Goal: Information Seeking & Learning: Check status

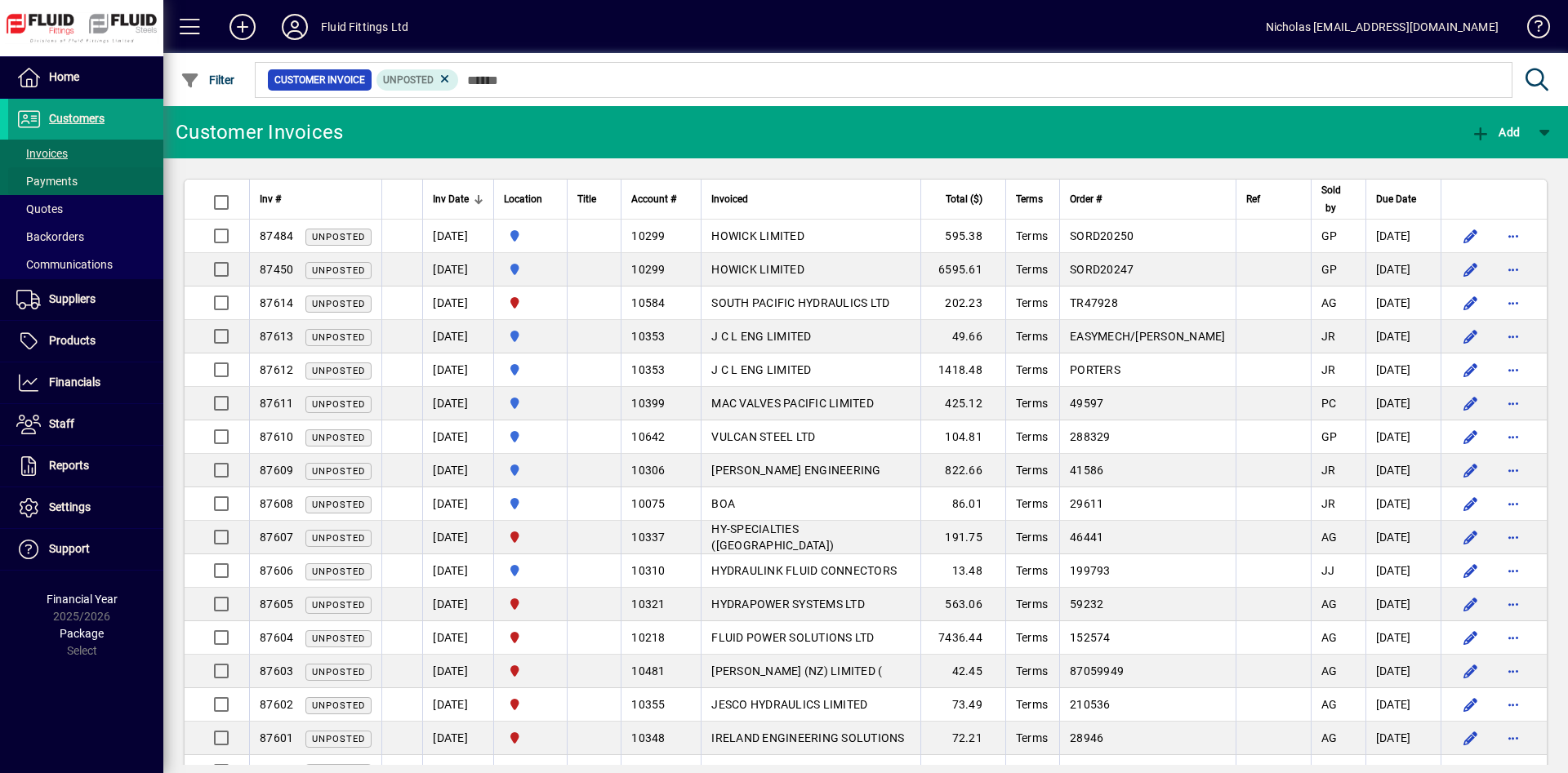
click at [129, 185] on span at bounding box center [86, 181] width 155 height 39
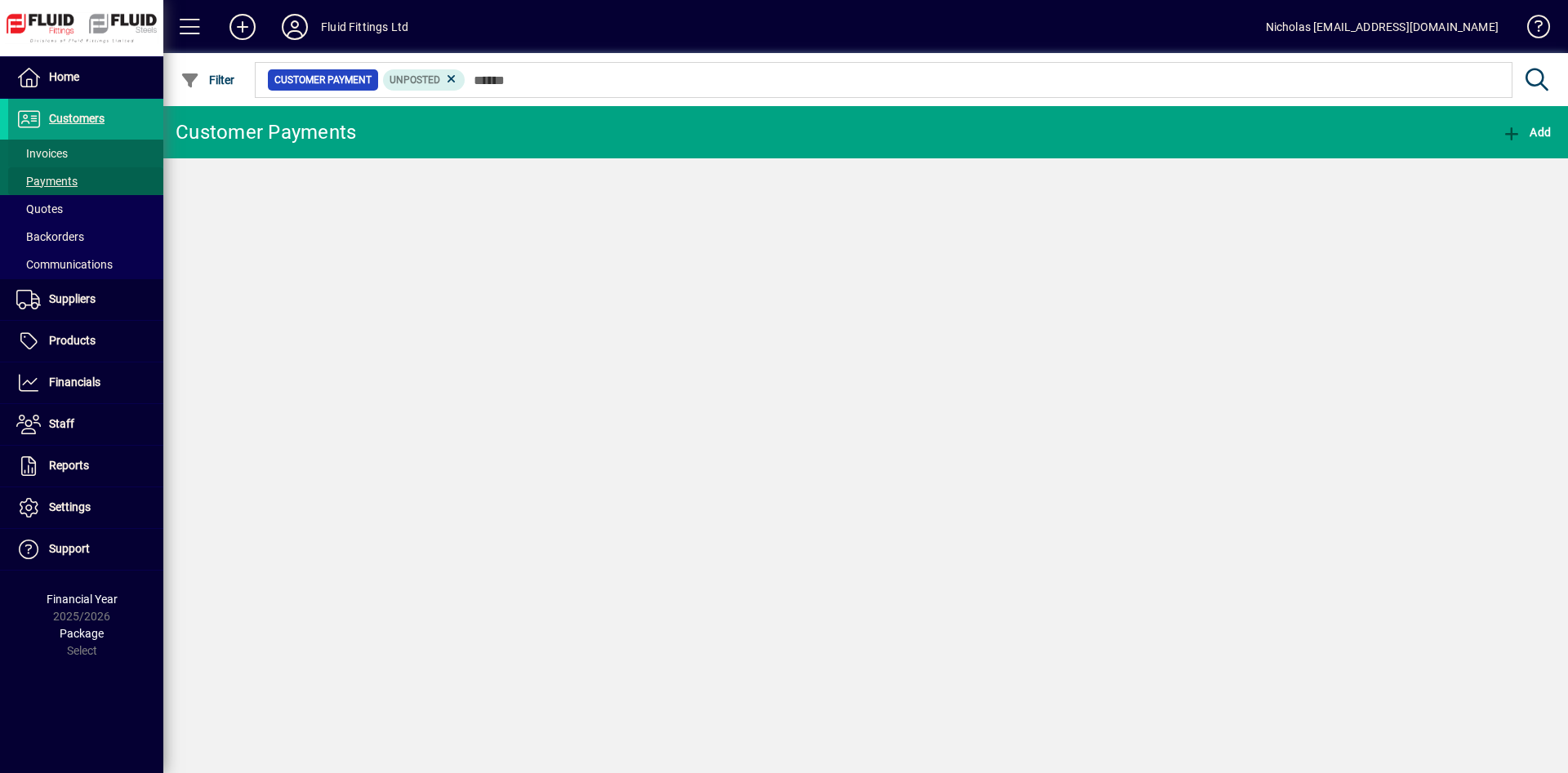
click at [101, 161] on span at bounding box center [86, 154] width 155 height 39
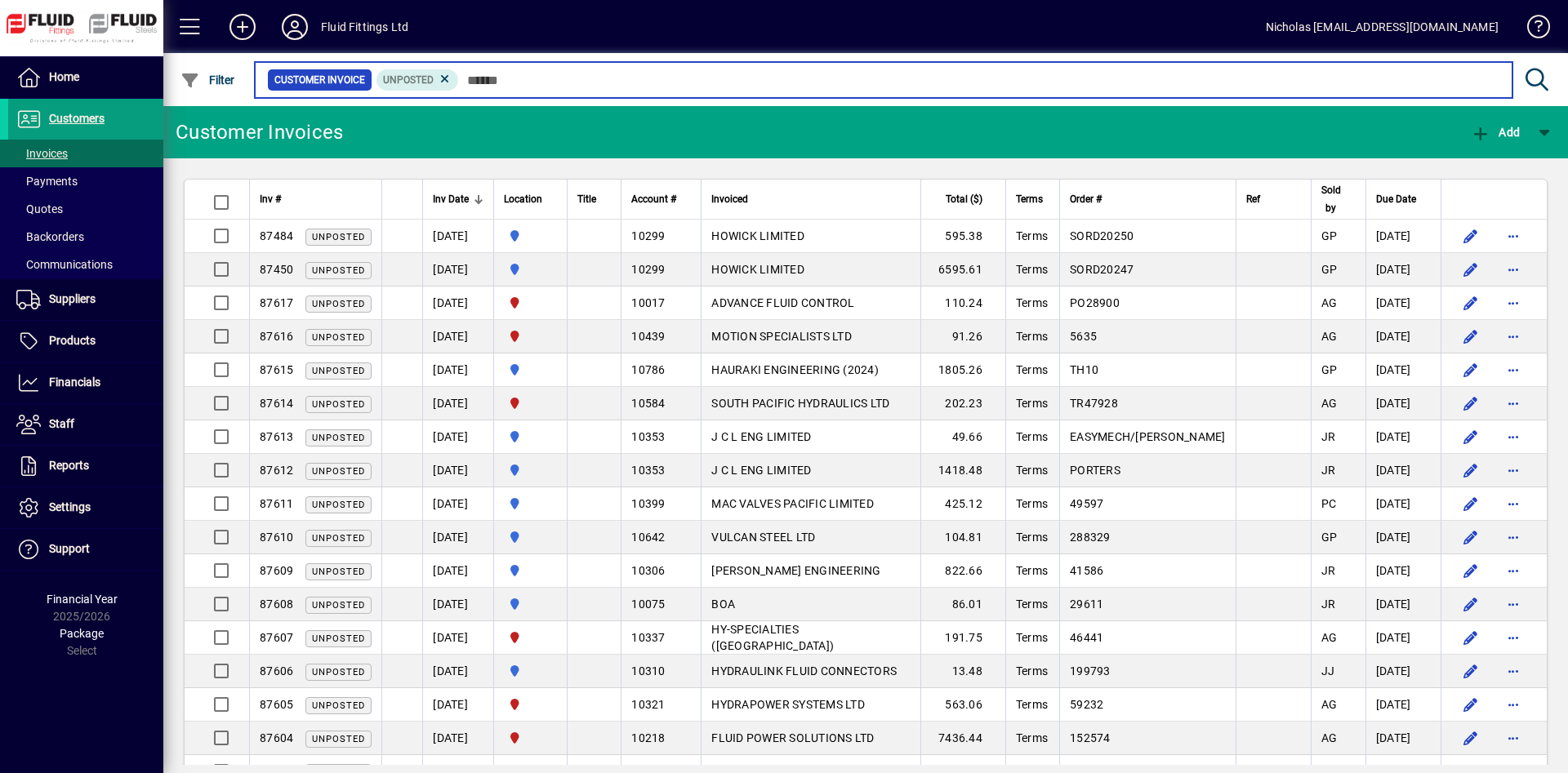
click at [580, 72] on input "text" at bounding box center [979, 79] width 1040 height 23
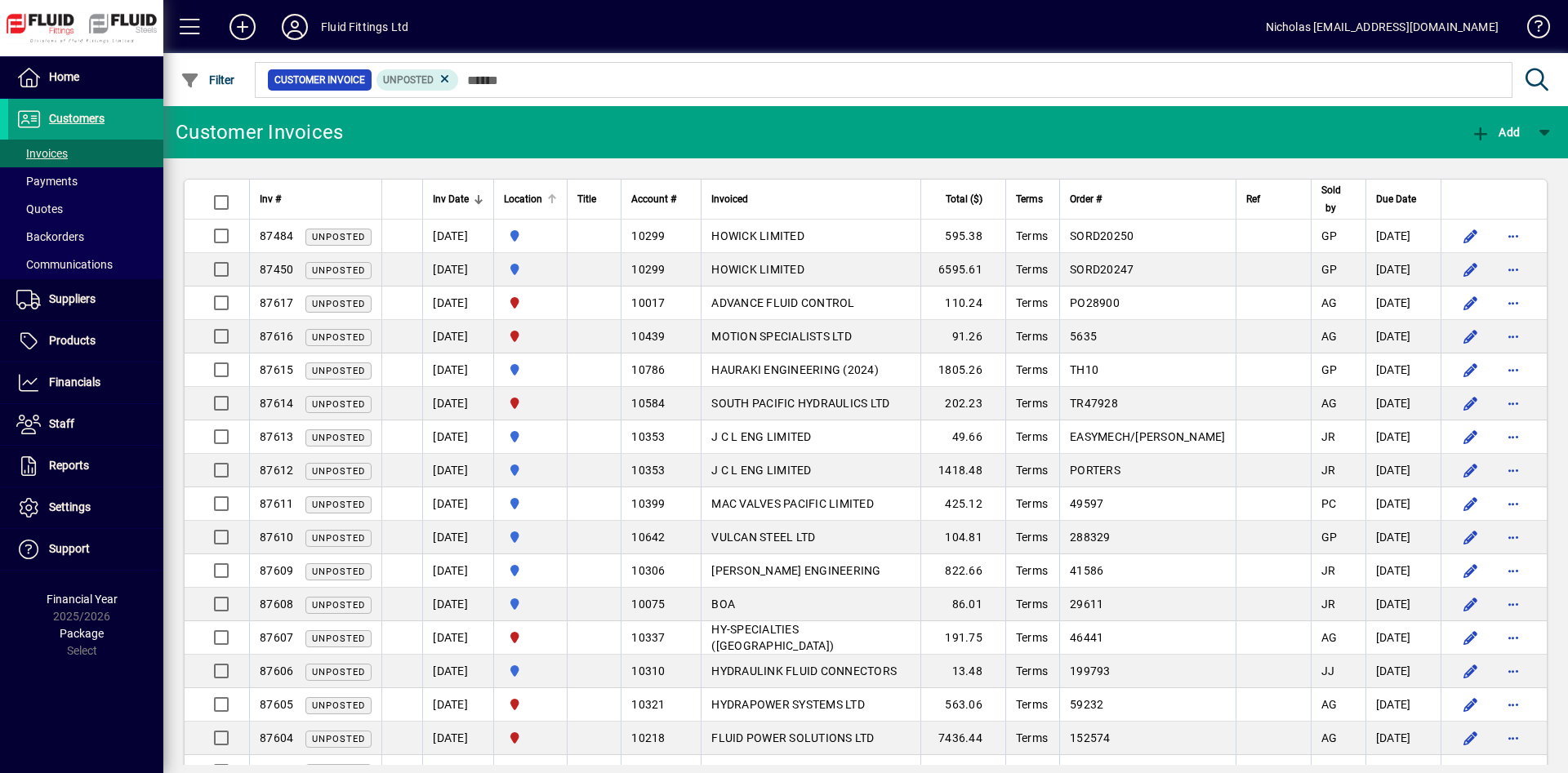
click at [557, 199] on div at bounding box center [551, 199] width 9 height 9
click at [553, 199] on div at bounding box center [552, 200] width 2 height 9
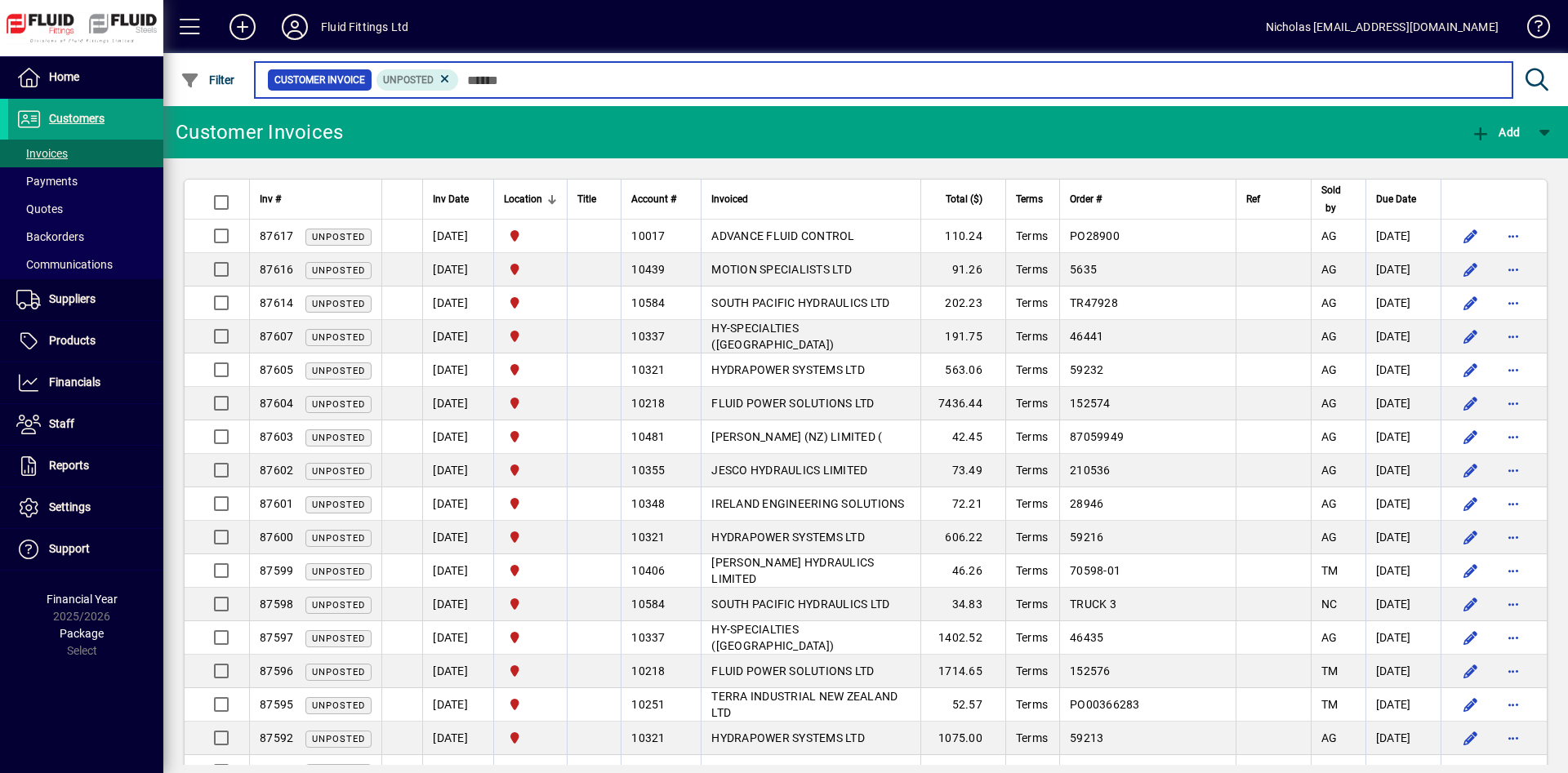
click at [569, 89] on input "text" at bounding box center [979, 79] width 1040 height 23
click at [658, 79] on input "text" at bounding box center [979, 79] width 1040 height 23
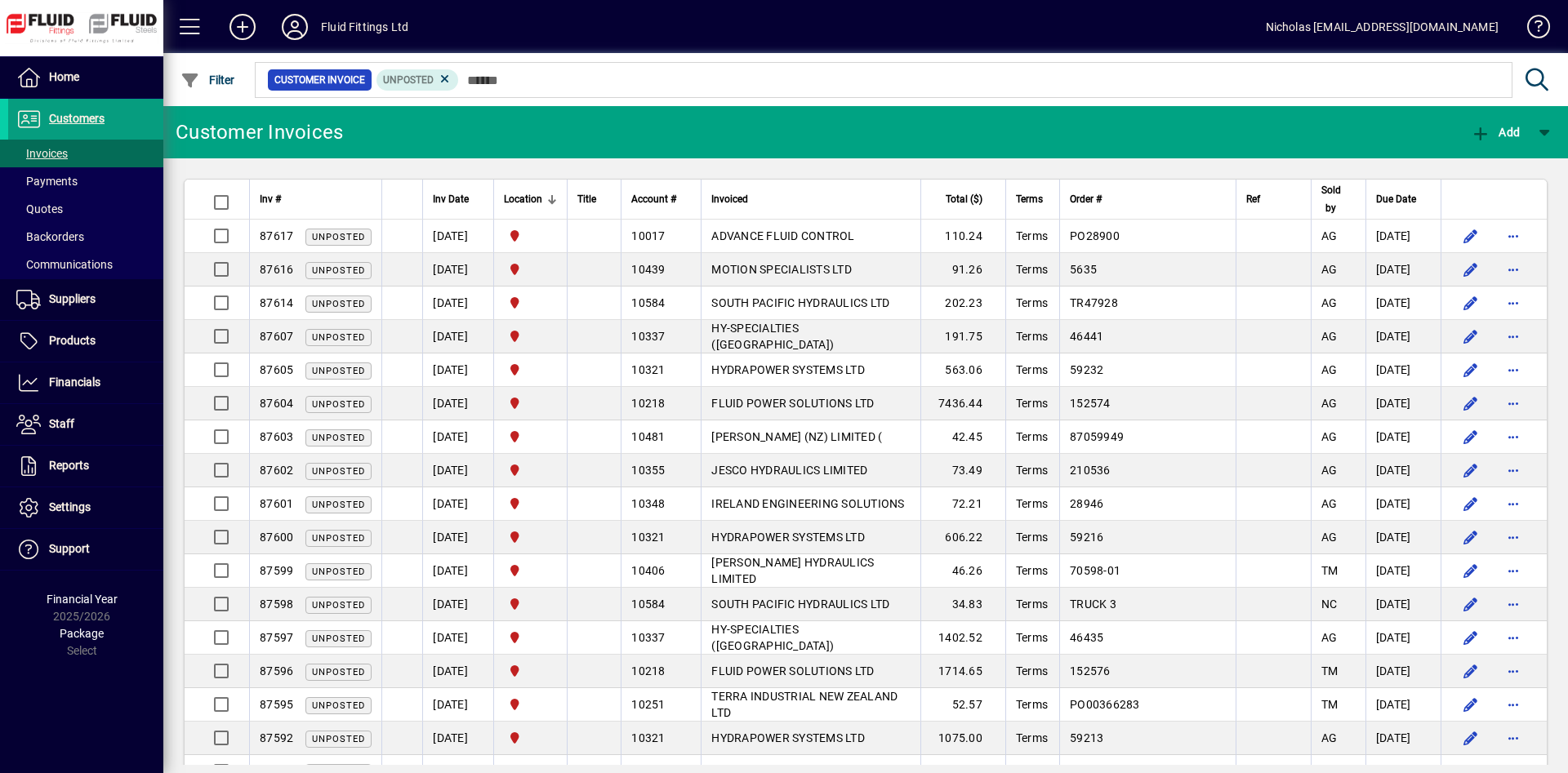
click at [557, 201] on div at bounding box center [551, 199] width 9 height 9
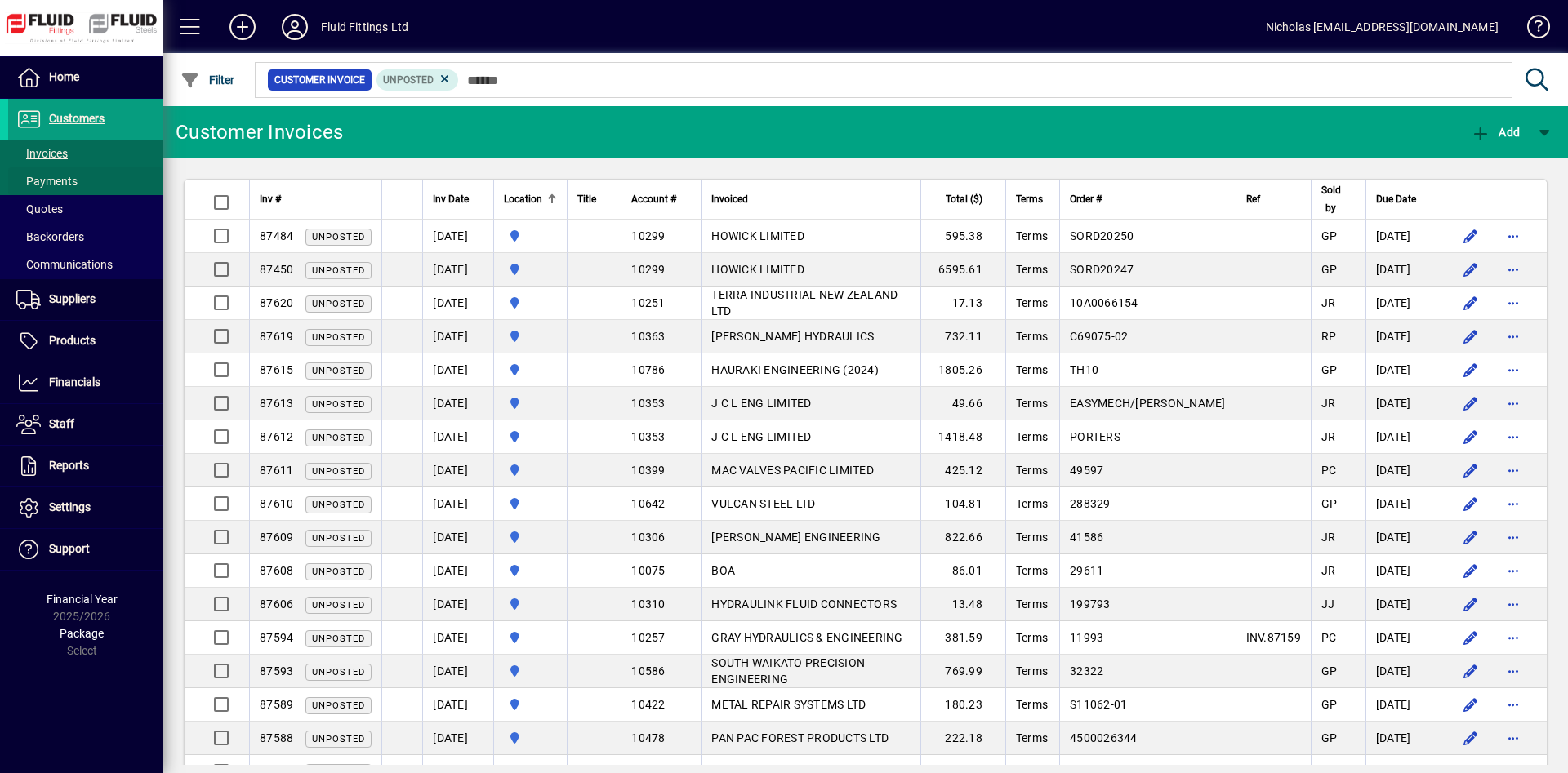
click at [85, 184] on span at bounding box center [86, 181] width 155 height 39
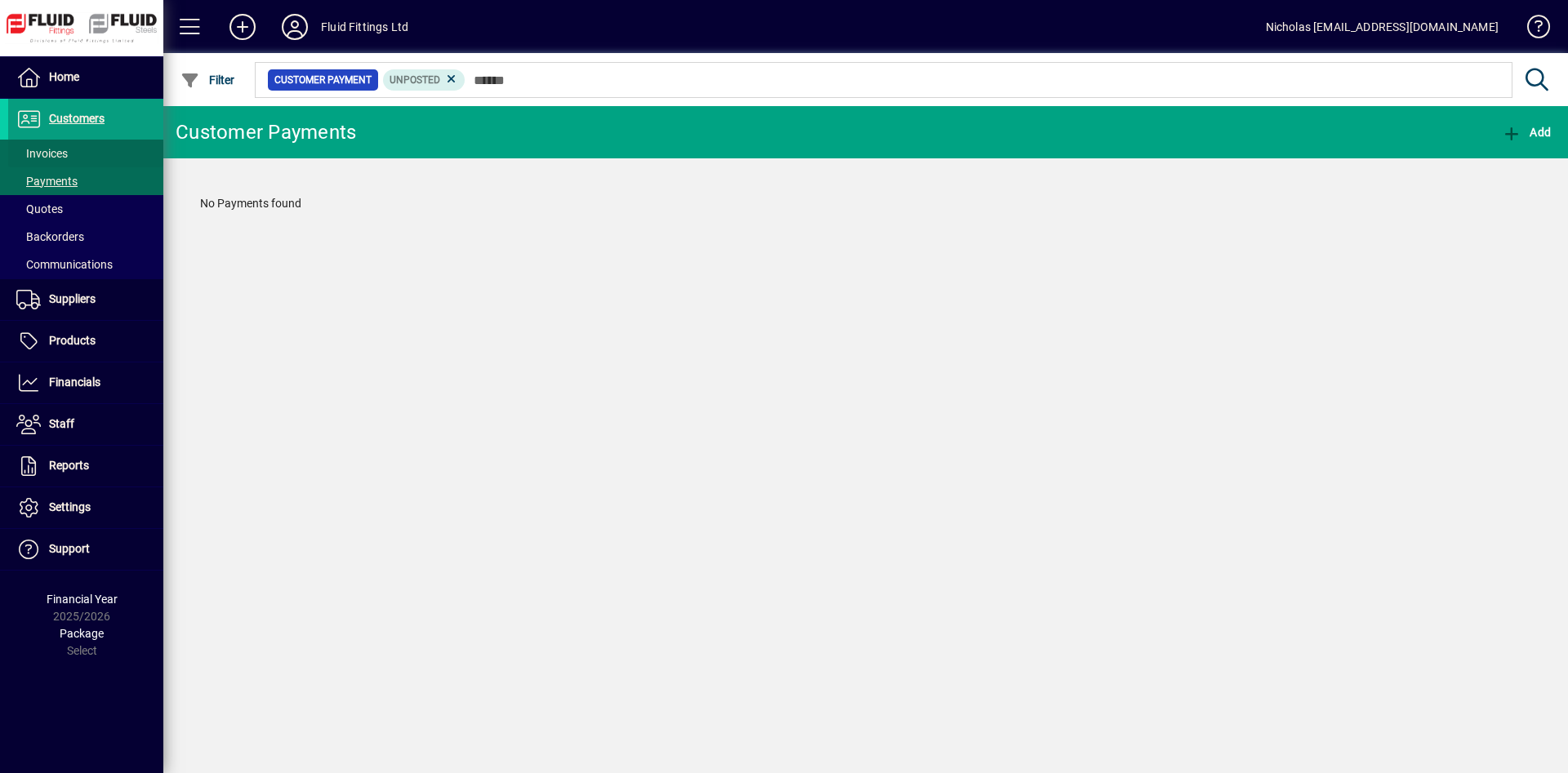
click at [96, 154] on span at bounding box center [86, 154] width 155 height 39
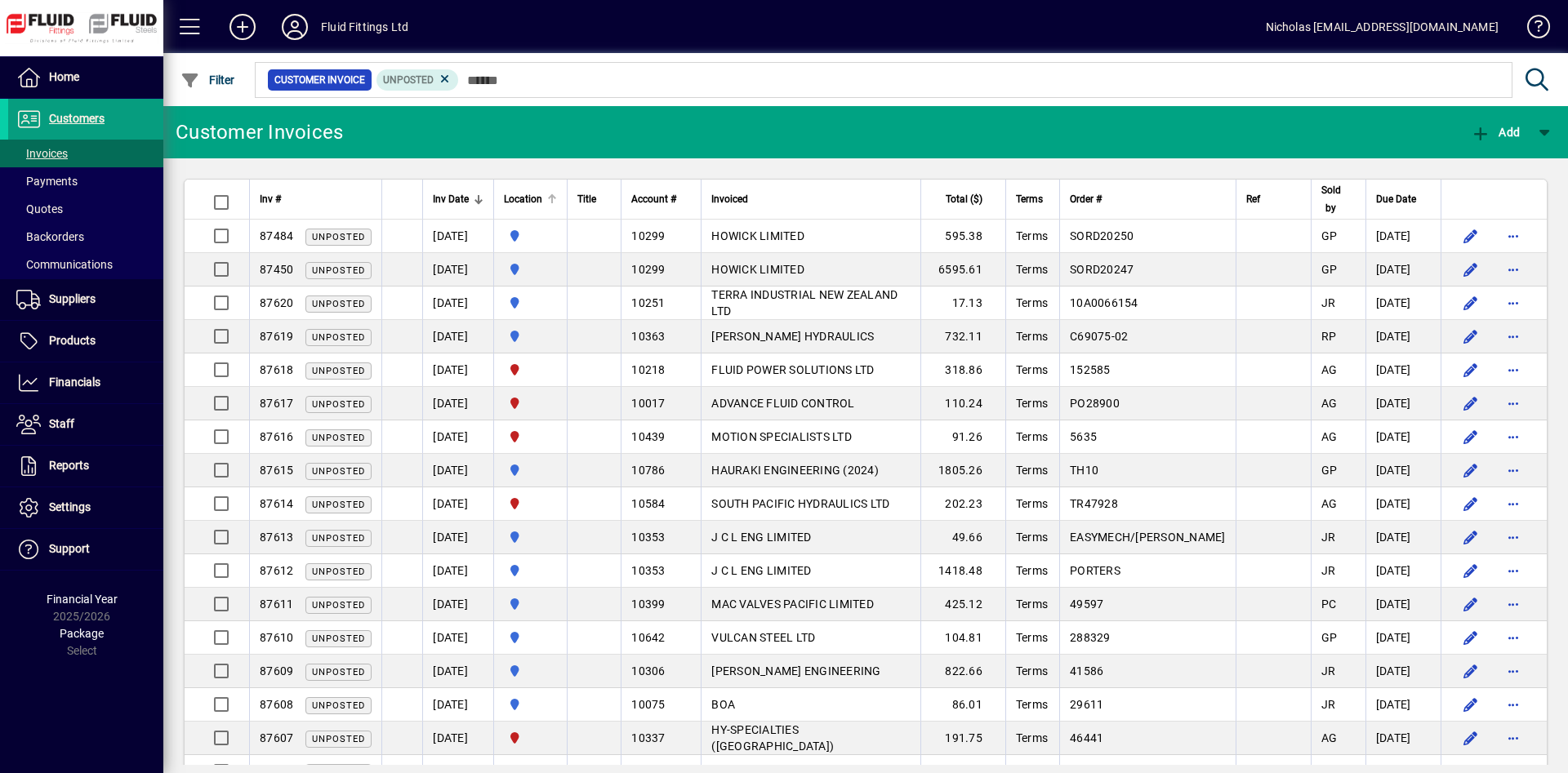
click at [557, 192] on div "Location" at bounding box center [530, 199] width 53 height 18
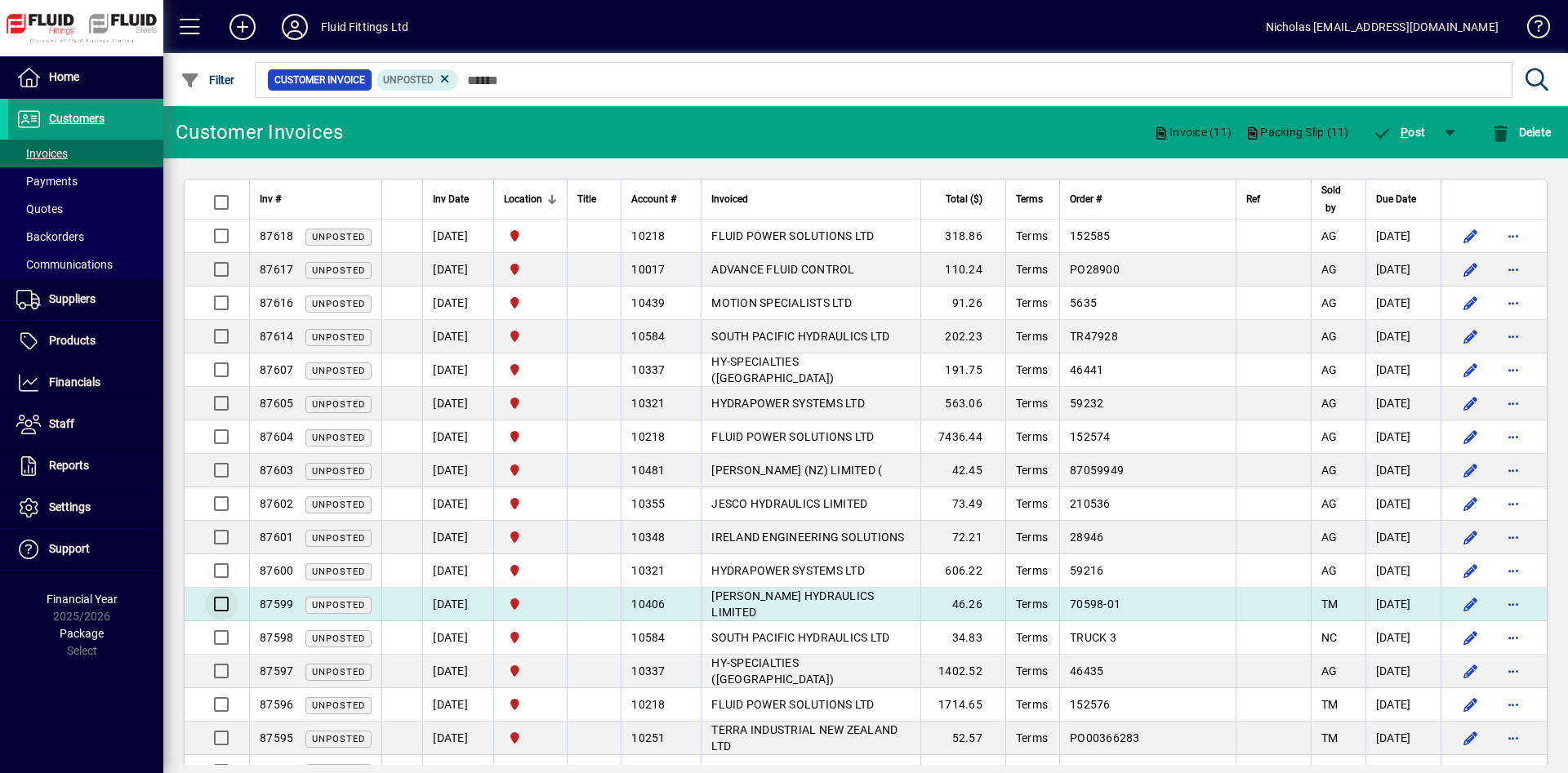
click at [219, 596] on div at bounding box center [219, 604] width 39 height 39
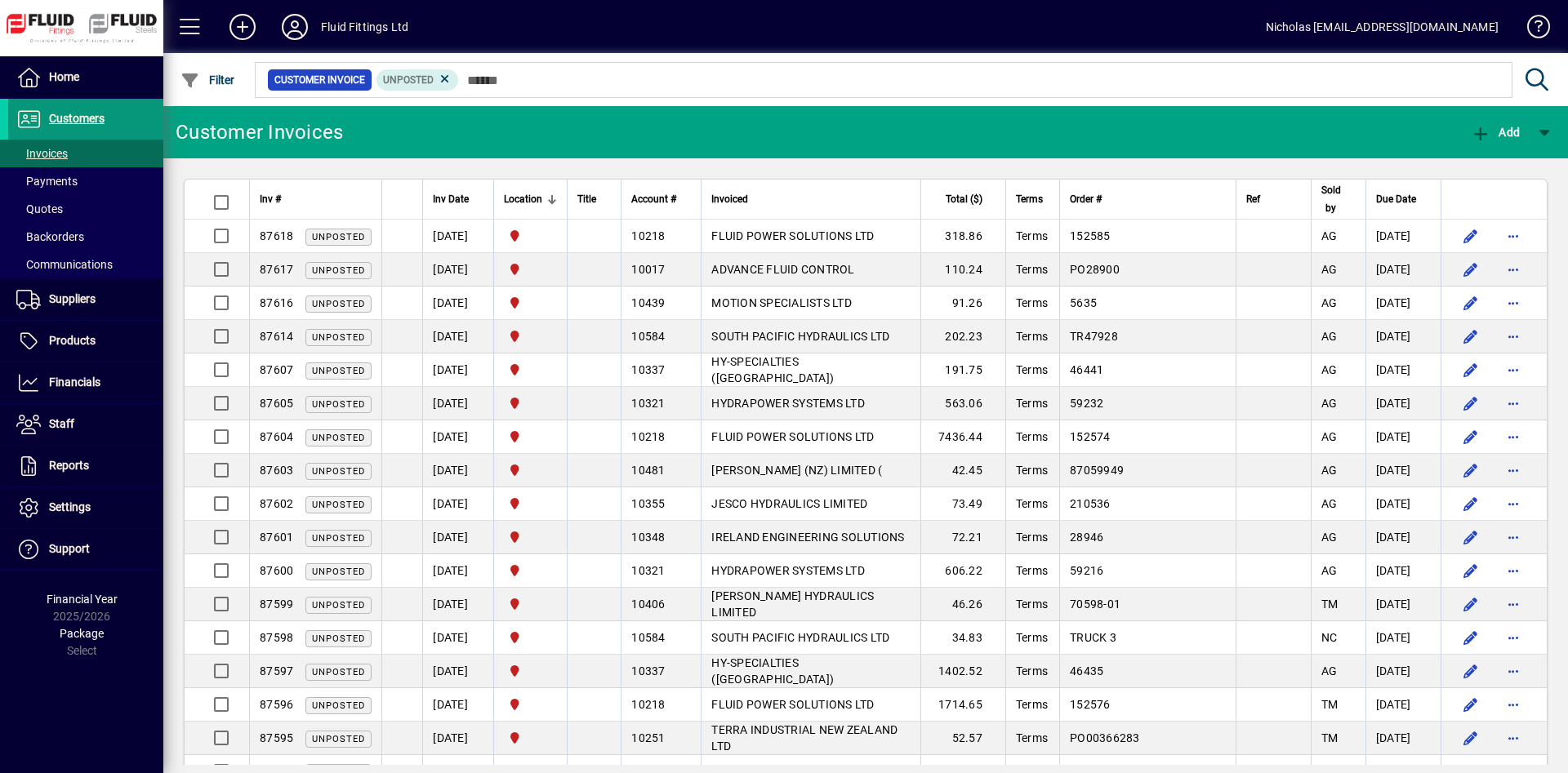
click at [141, 113] on span at bounding box center [86, 119] width 155 height 39
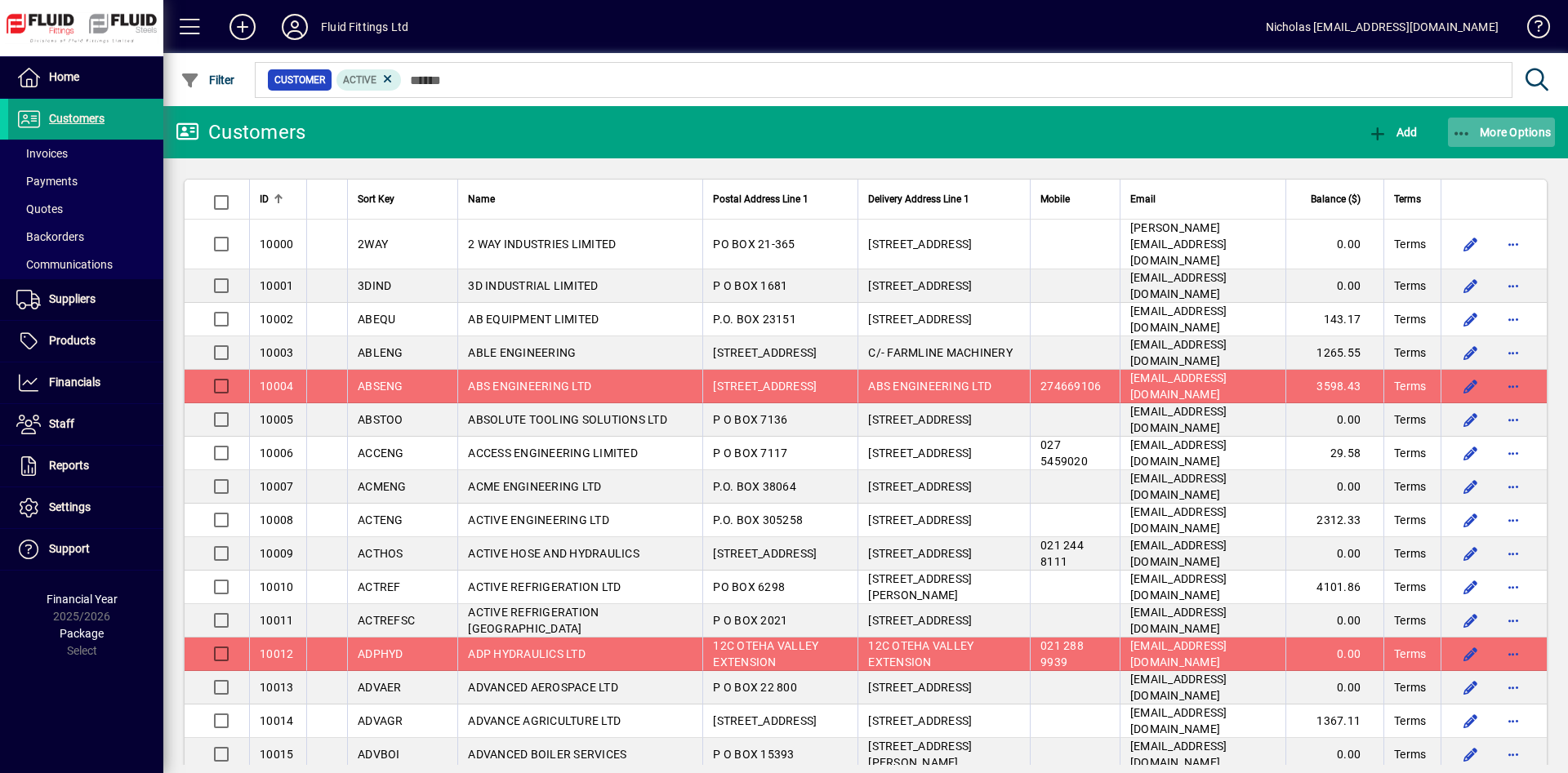
click at [1535, 119] on span "button" at bounding box center [1502, 132] width 108 height 39
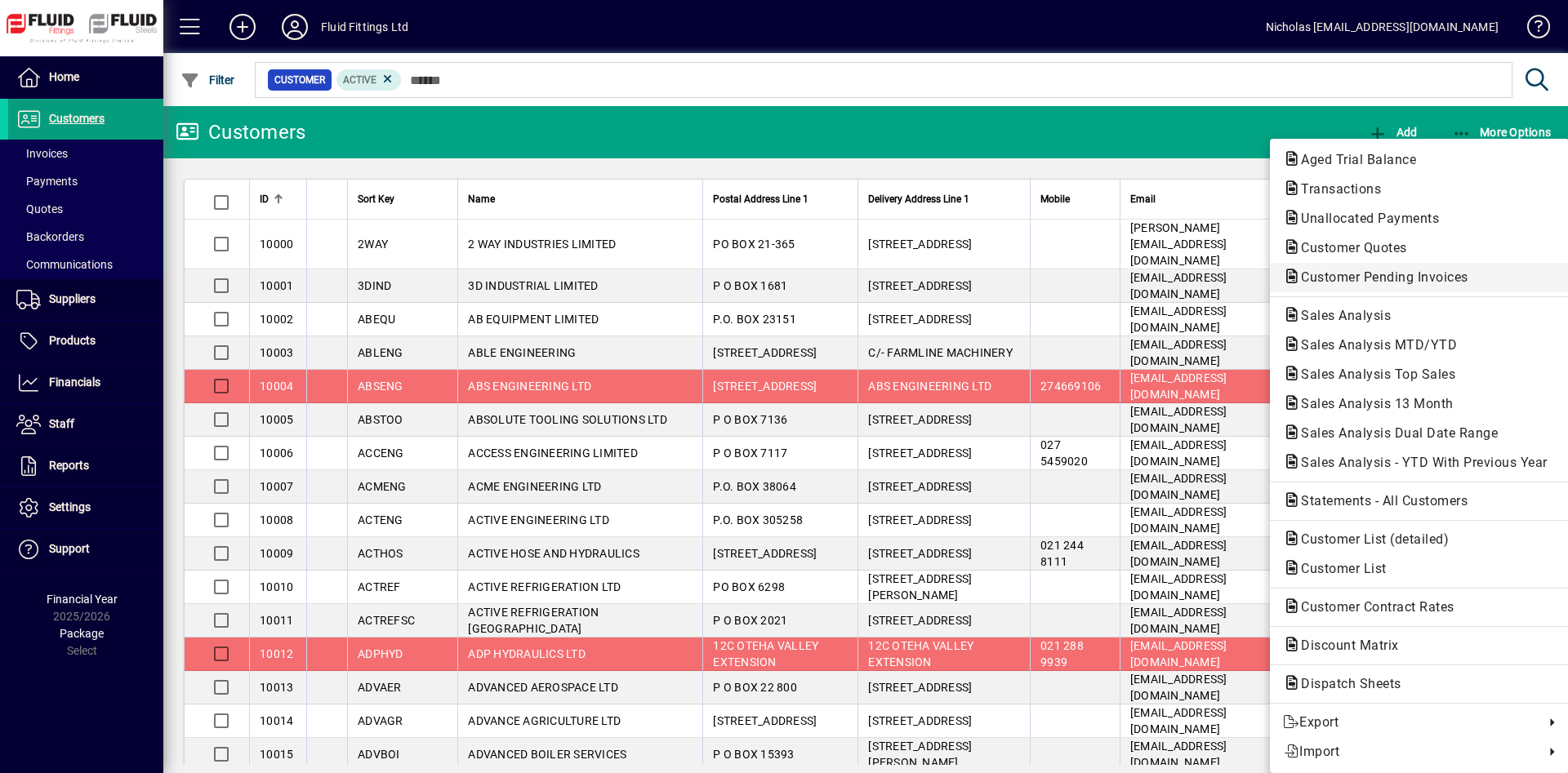
click at [1424, 270] on span "Customer Pending Invoices" at bounding box center [1379, 277] width 194 height 15
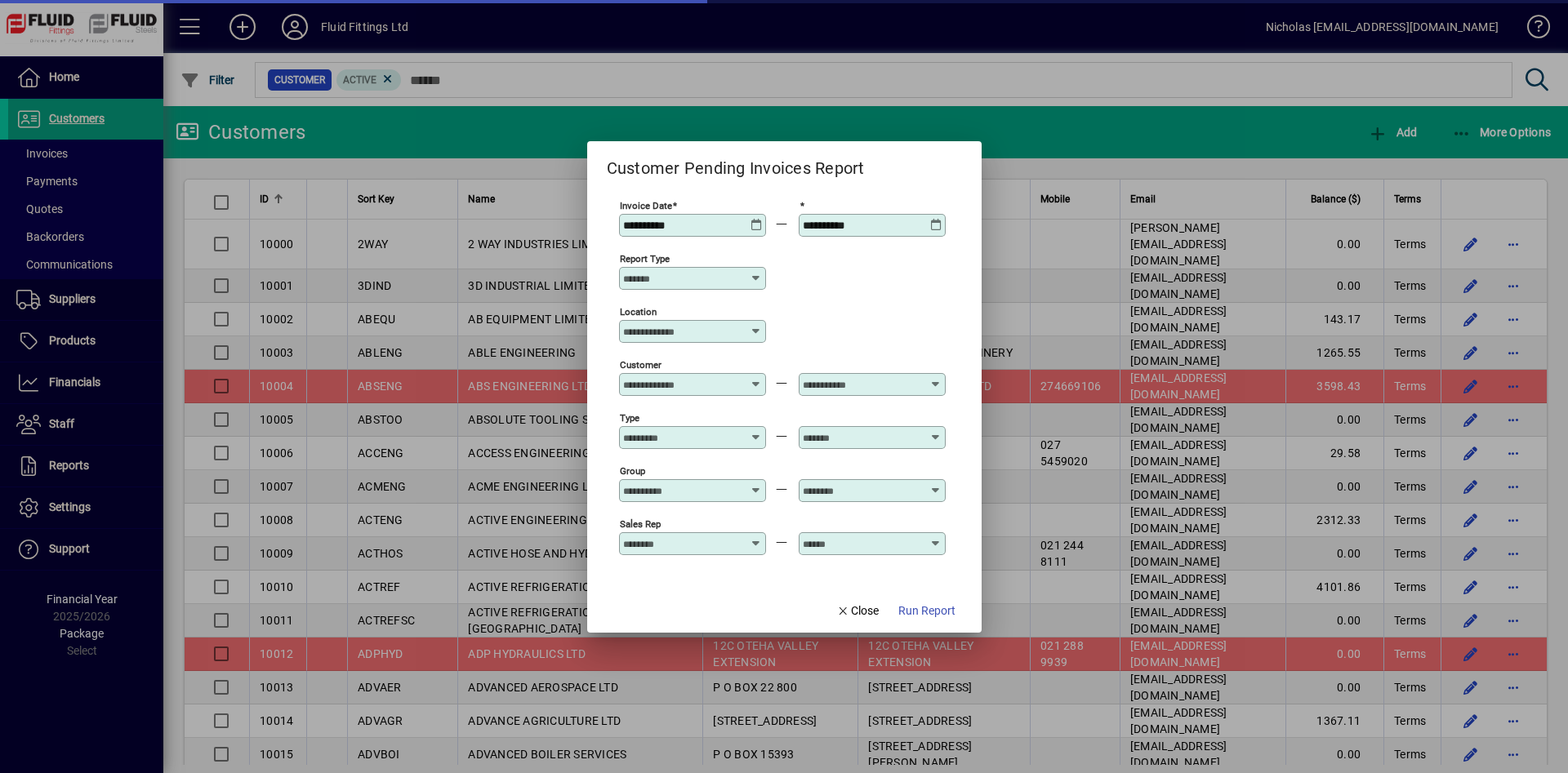
click at [676, 329] on input "Location" at bounding box center [686, 331] width 126 height 13
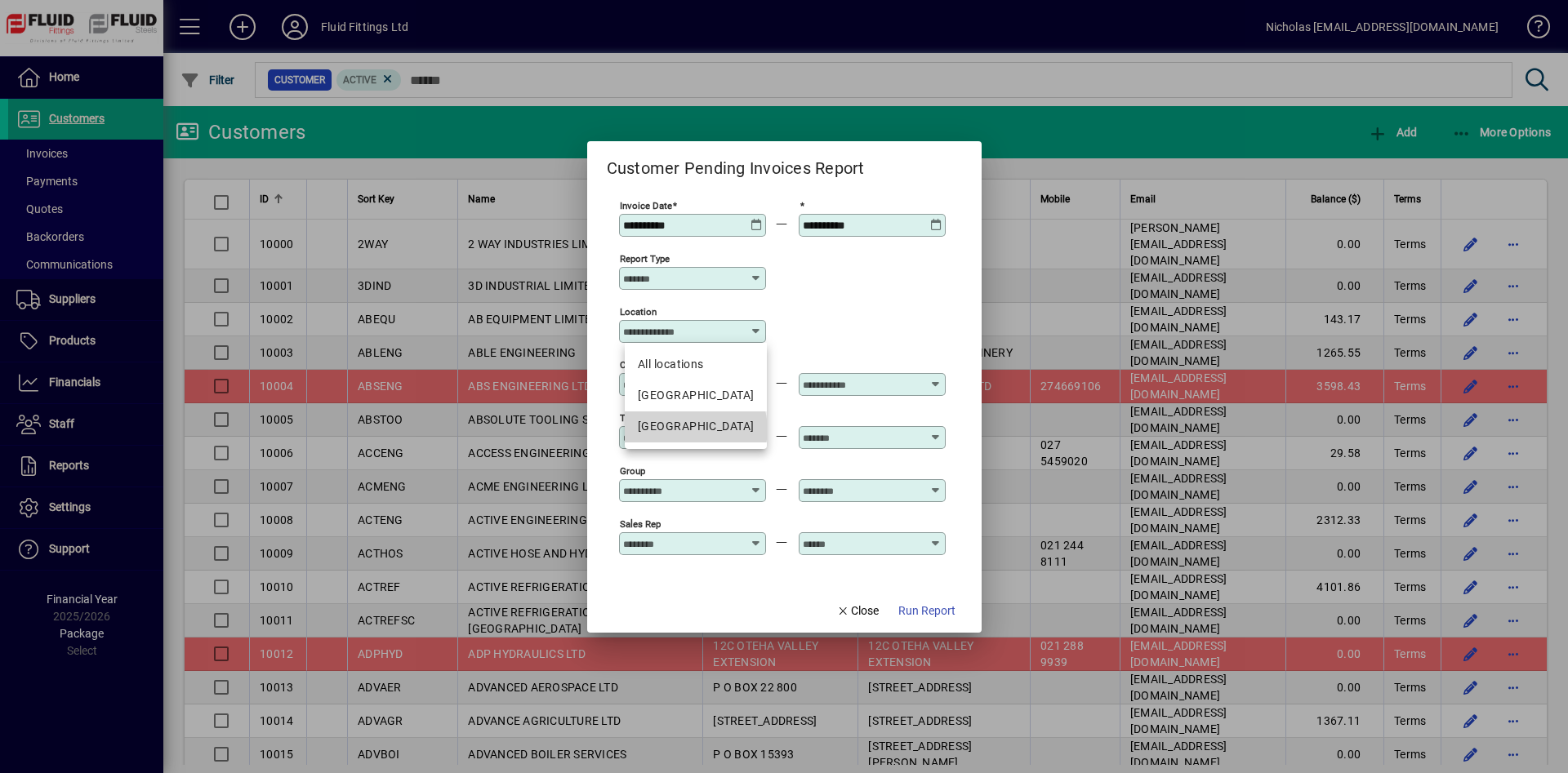
click at [695, 429] on div "[GEOGRAPHIC_DATA]" at bounding box center [696, 427] width 116 height 17
type input "**********"
click at [941, 614] on span "Run Report" at bounding box center [927, 611] width 57 height 17
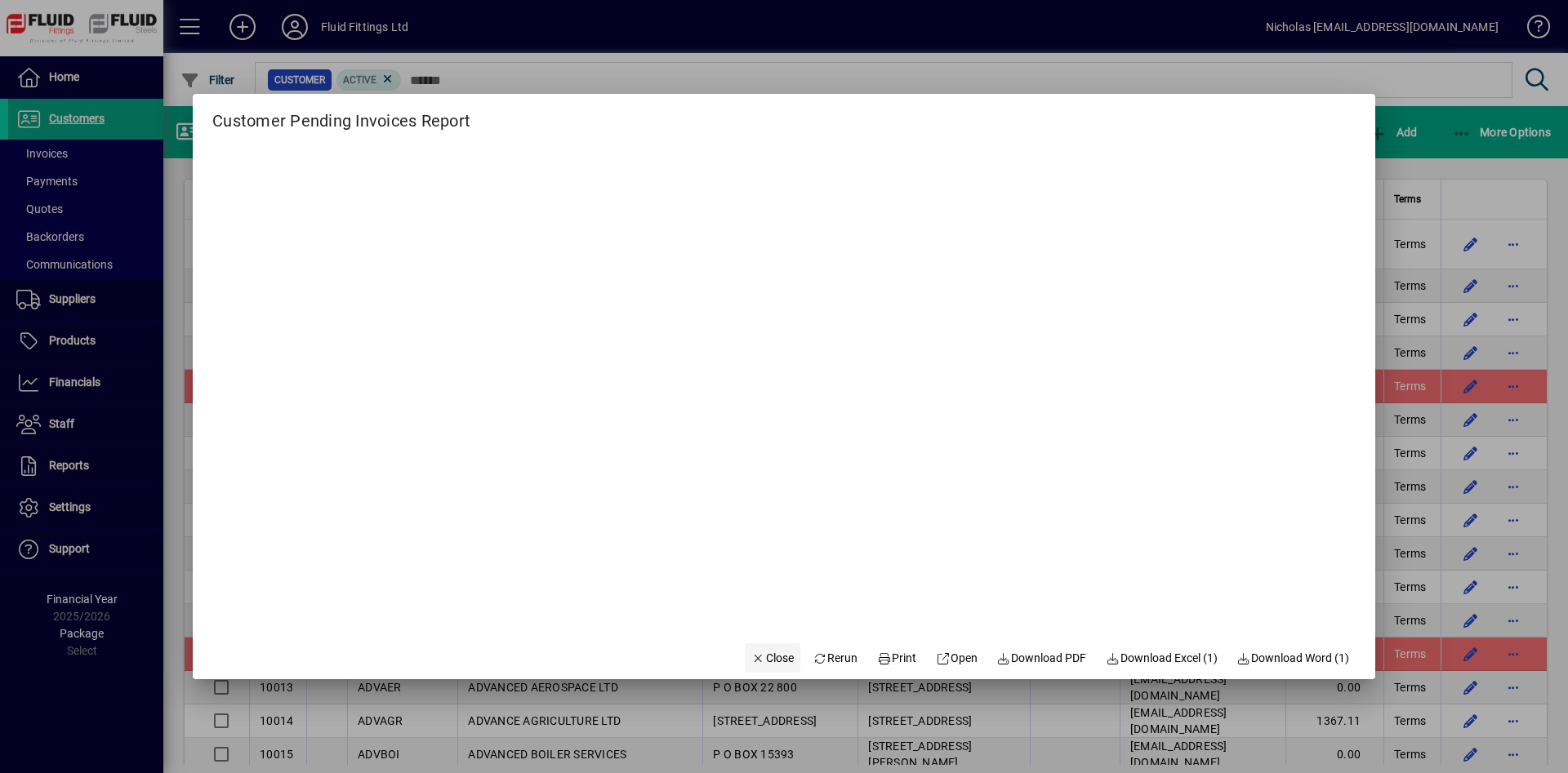
click at [769, 663] on span "Close" at bounding box center [772, 659] width 43 height 17
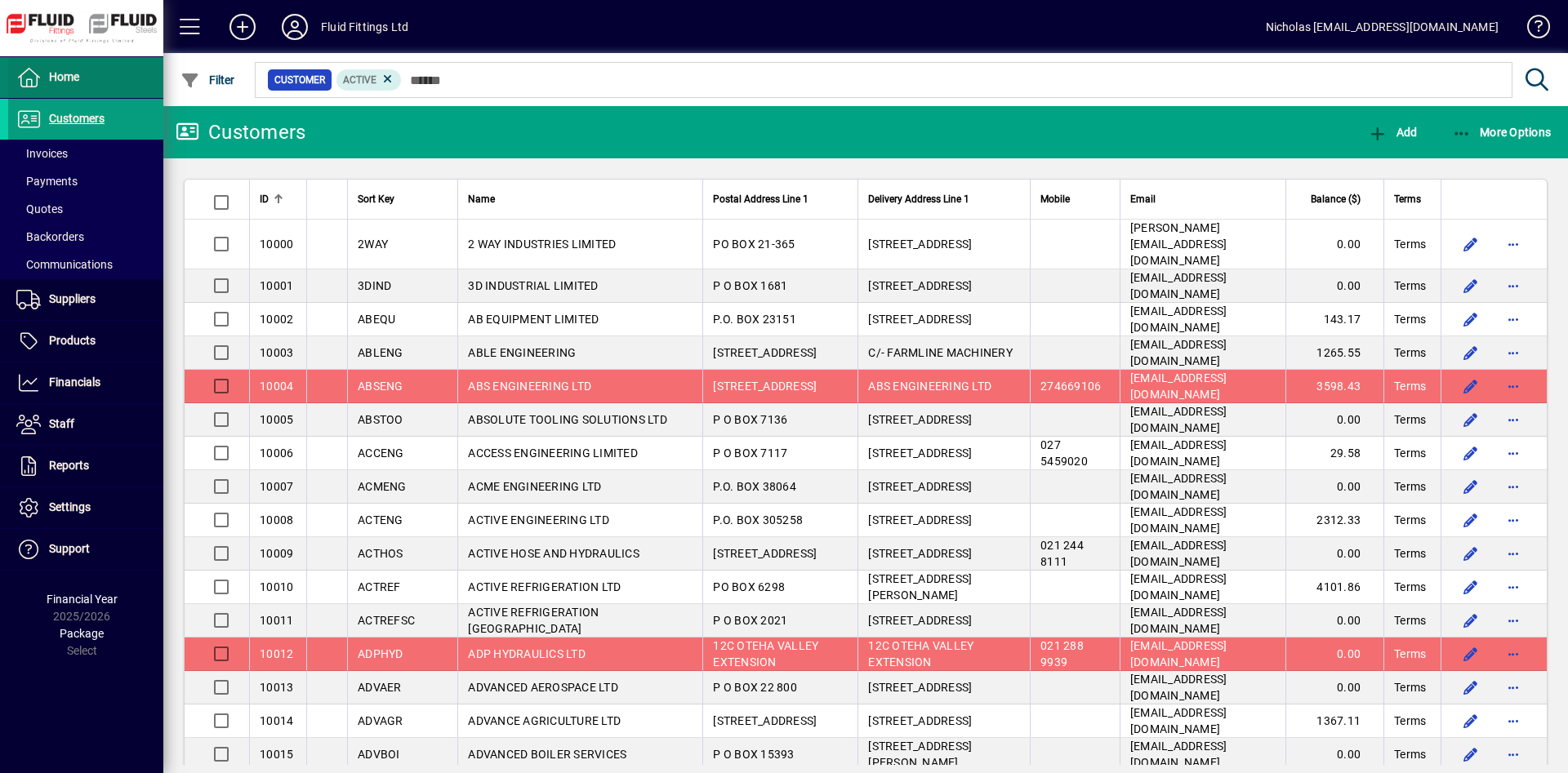
click at [89, 89] on span at bounding box center [86, 78] width 155 height 39
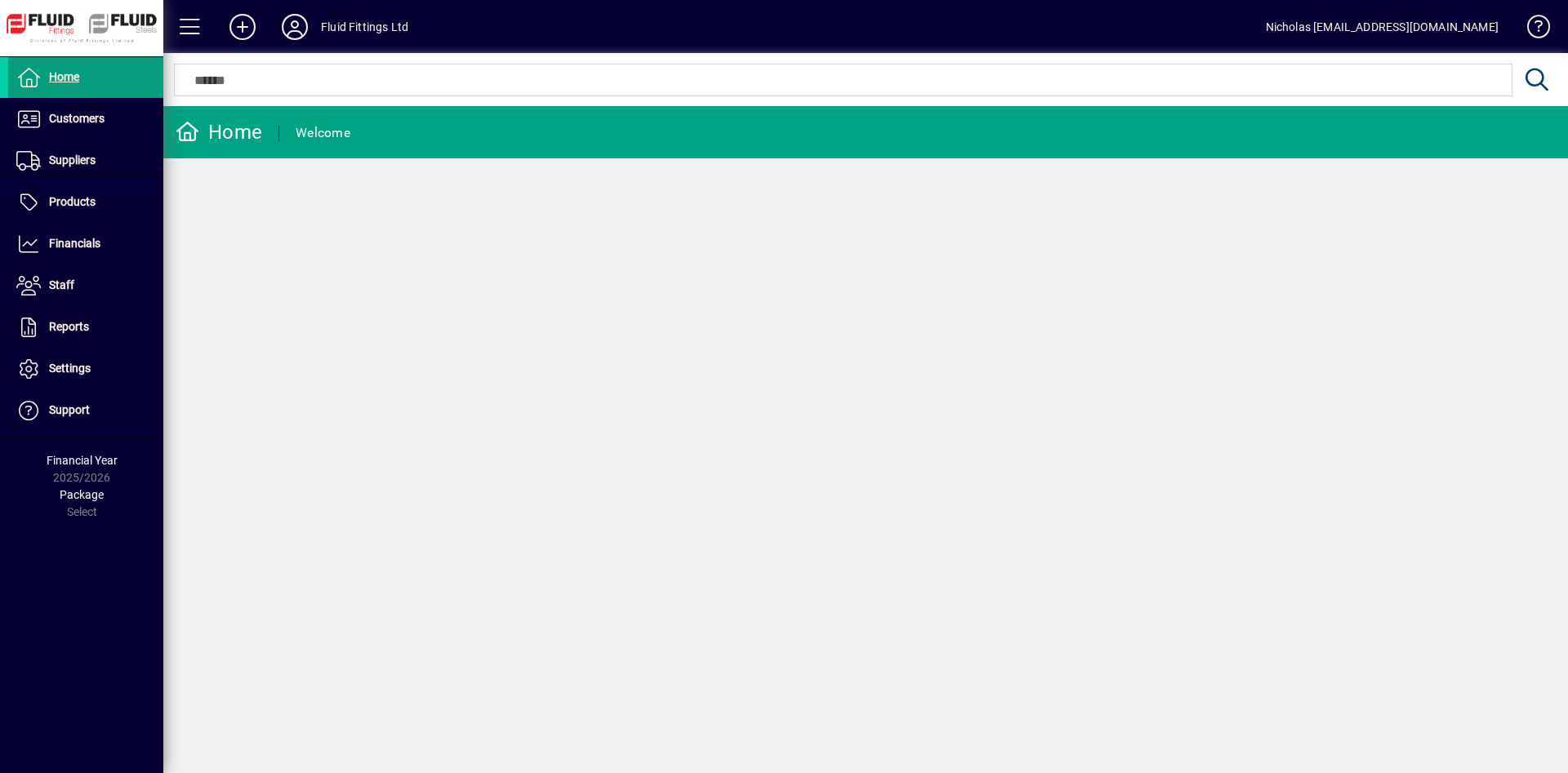
click at [432, 70] on div at bounding box center [866, 61] width 1405 height 18
click at [434, 68] on div at bounding box center [866, 61] width 1405 height 18
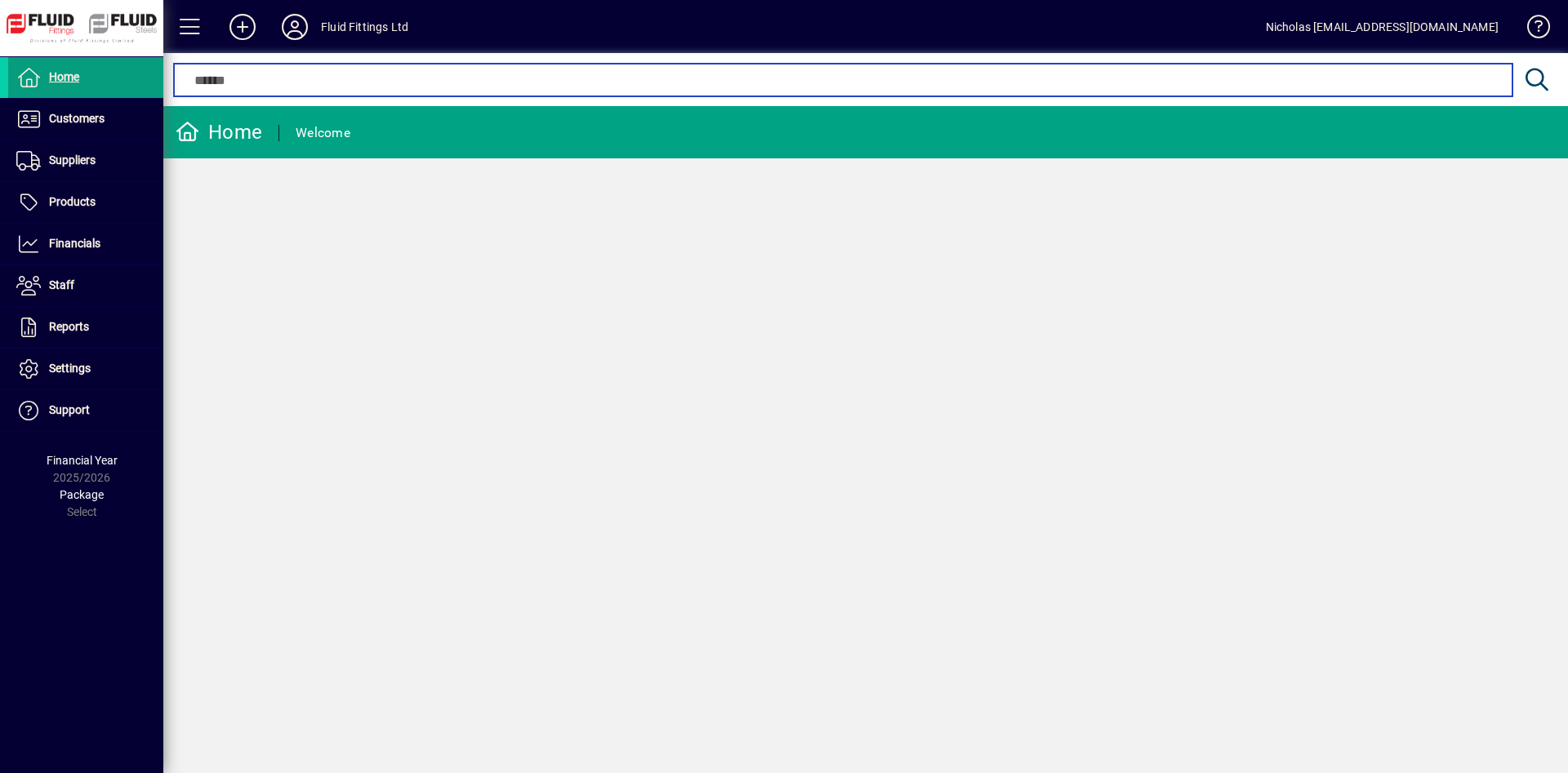
click at [434, 76] on input "text" at bounding box center [842, 79] width 1314 height 20
click at [594, 80] on input "text" at bounding box center [842, 79] width 1314 height 20
